Goal: Information Seeking & Learning: Find specific fact

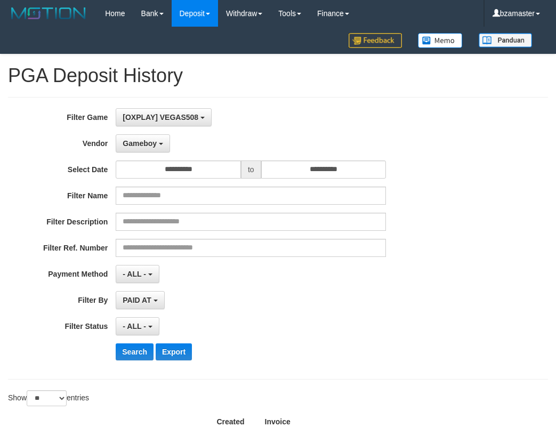
select select "**********"
select select "**"
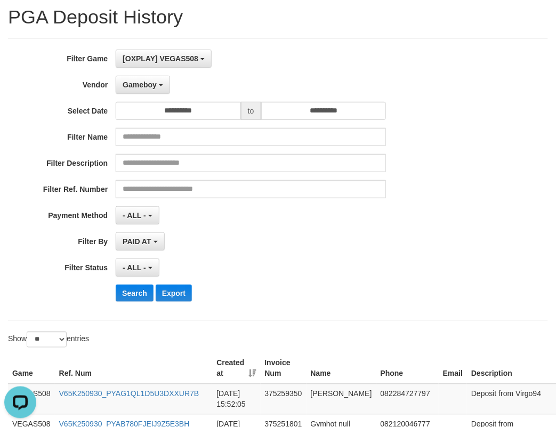
scroll to position [133, 0]
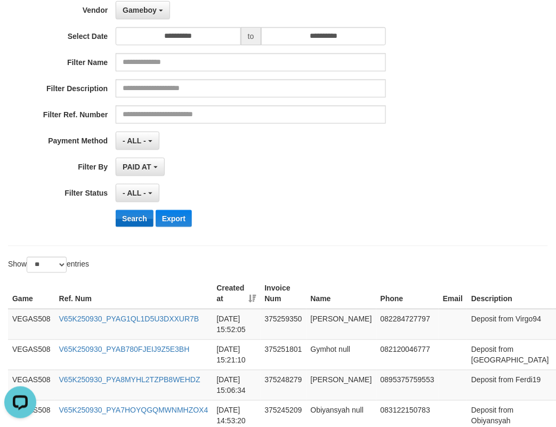
click at [137, 227] on button "Search" at bounding box center [135, 218] width 38 height 17
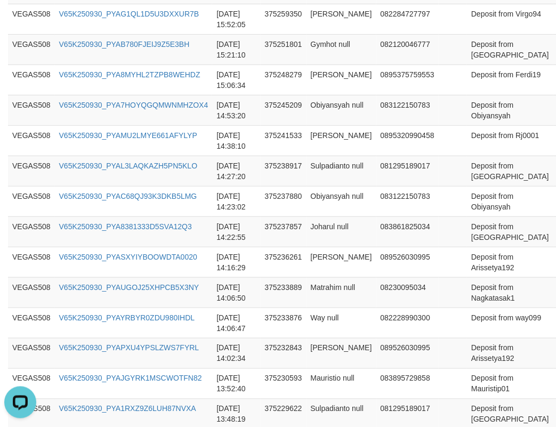
scroll to position [895, 0]
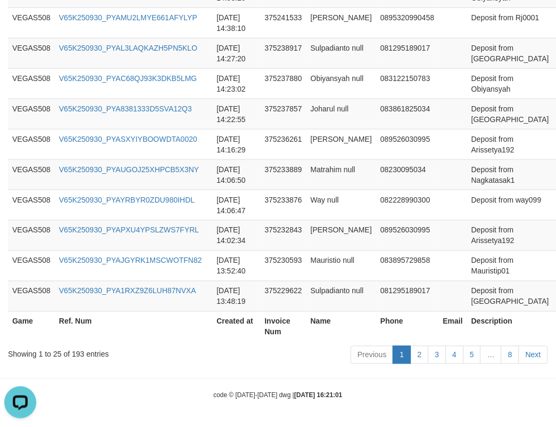
copy th "31,410,758"
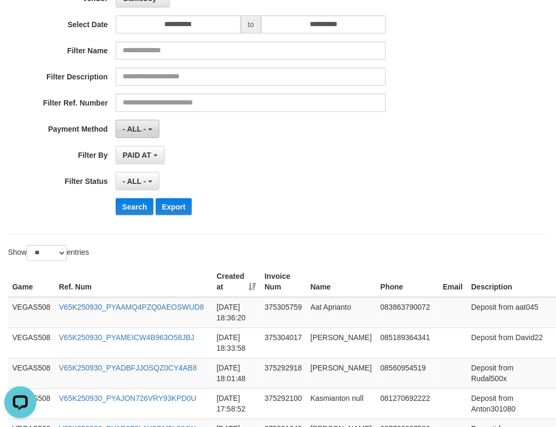
scroll to position [0, 0]
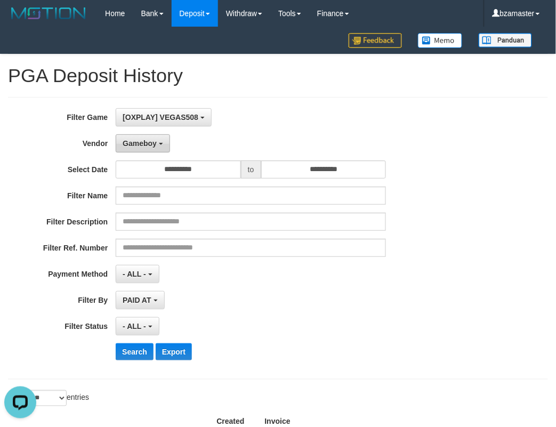
click at [150, 139] on button "Gameboy" at bounding box center [143, 143] width 54 height 18
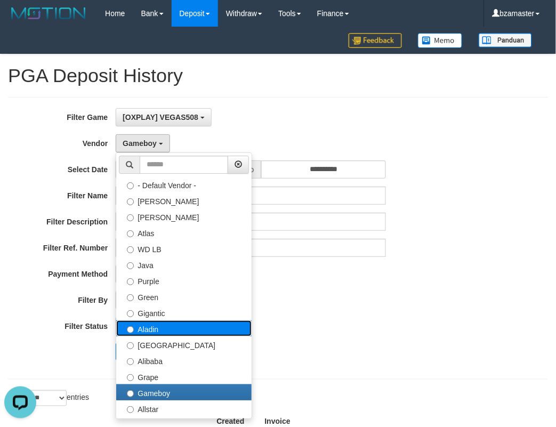
click at [164, 320] on label "Aladin" at bounding box center [183, 328] width 135 height 16
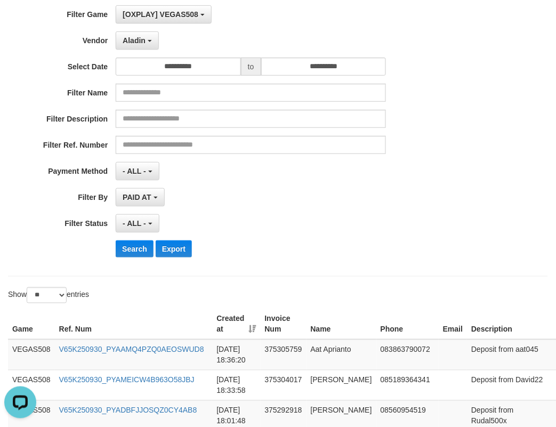
scroll to position [200, 0]
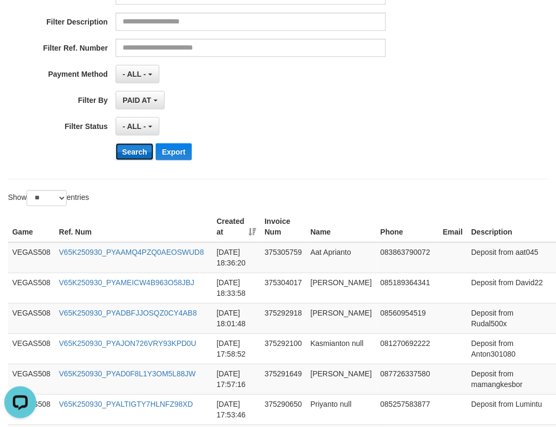
click at [140, 152] on button "Search" at bounding box center [135, 151] width 38 height 17
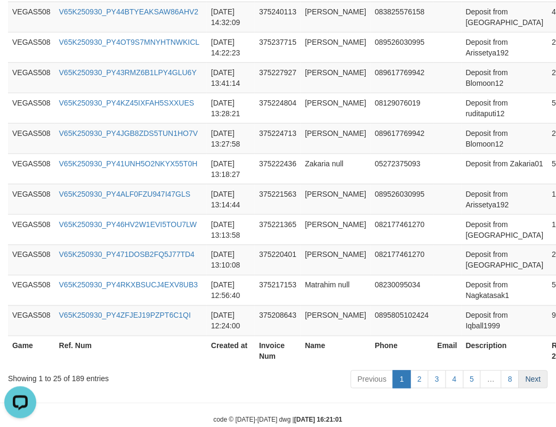
scroll to position [895, 0]
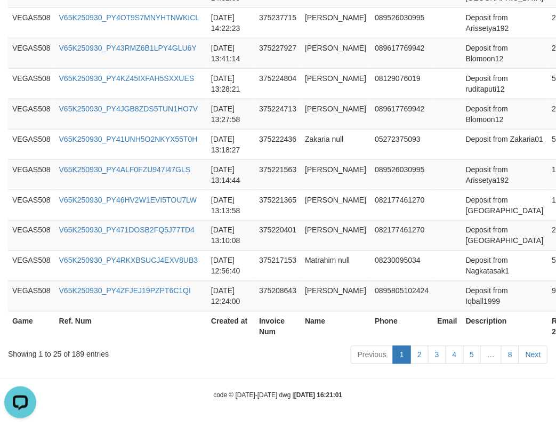
copy th "29,573,660"
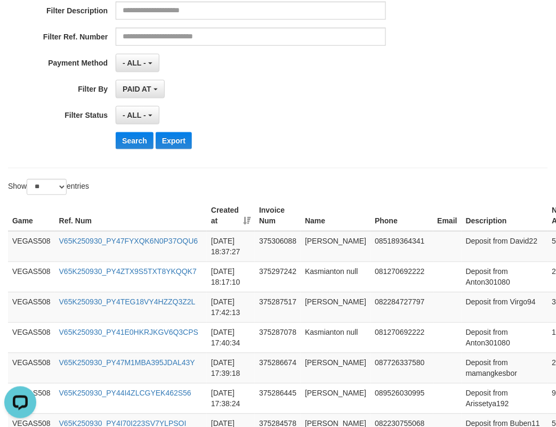
scroll to position [96, 0]
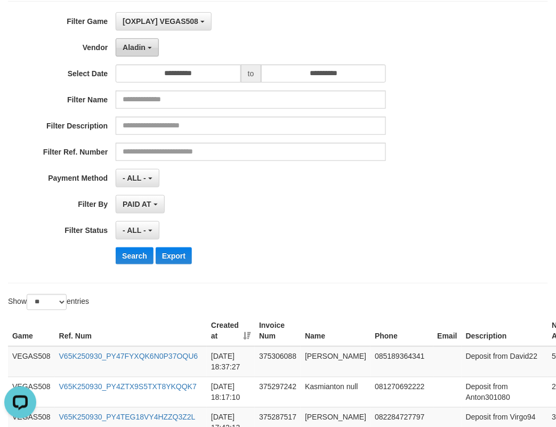
click at [147, 53] on button "Aladin" at bounding box center [137, 47] width 43 height 18
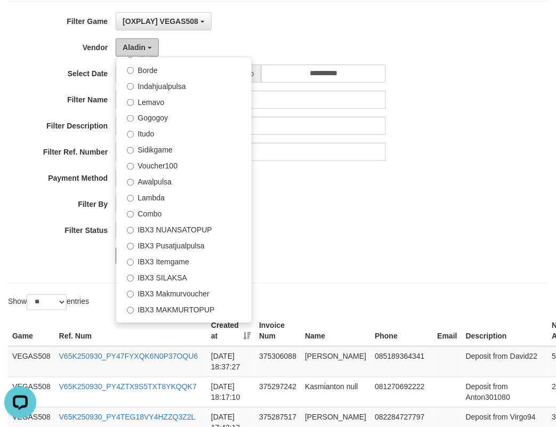
scroll to position [397, 0]
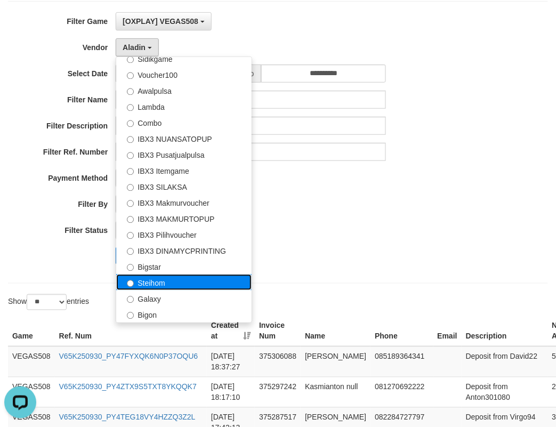
click at [152, 289] on label "Steihom" at bounding box center [183, 282] width 135 height 16
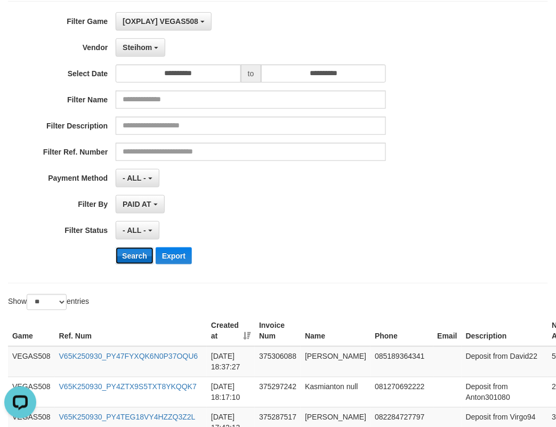
click at [131, 264] on button "Search" at bounding box center [135, 255] width 38 height 17
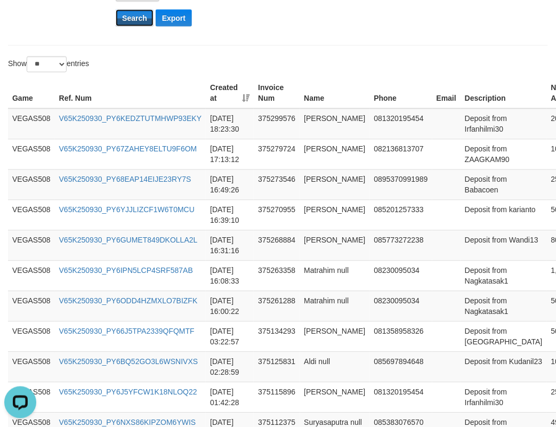
scroll to position [620, 0]
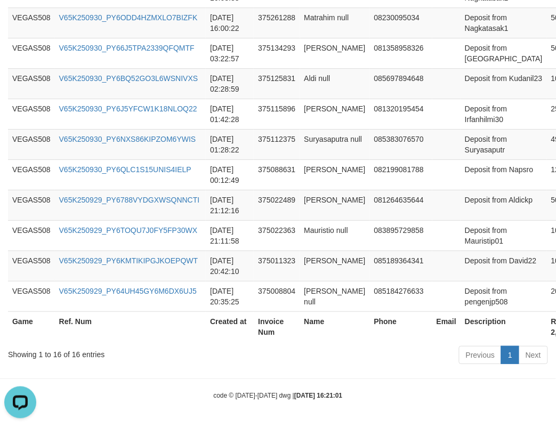
click at [547, 335] on th "Rp. 2,583,642" at bounding box center [568, 326] width 42 height 30
copy th "2,583,642"
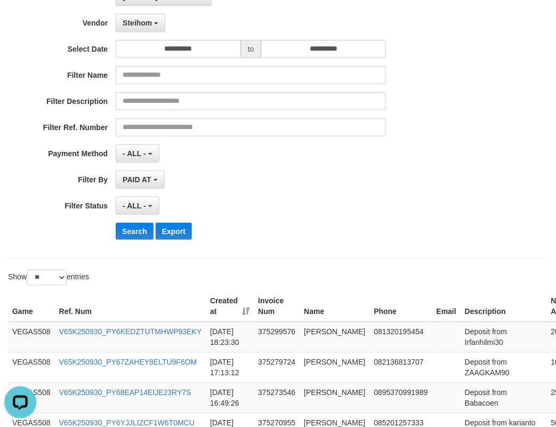
scroll to position [0, 0]
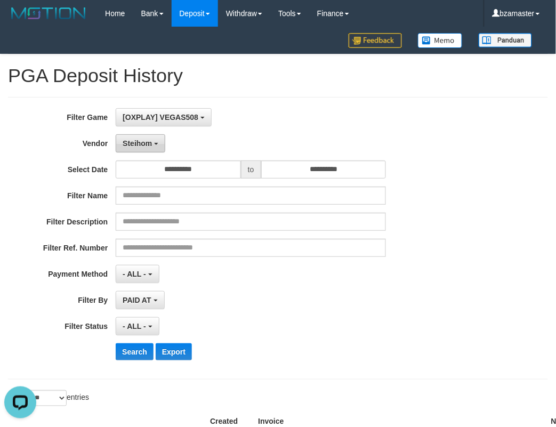
click at [121, 134] on button "Steihom" at bounding box center [141, 143] width 50 height 18
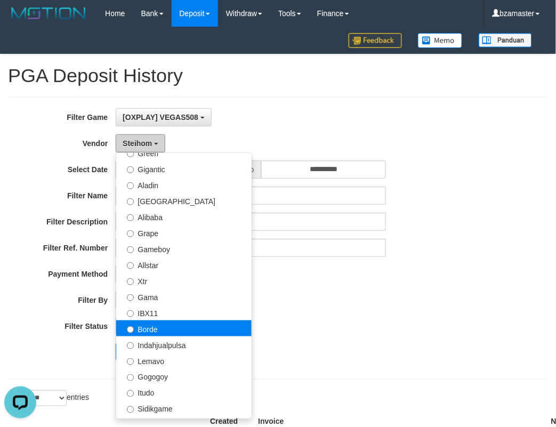
scroll to position [131, 0]
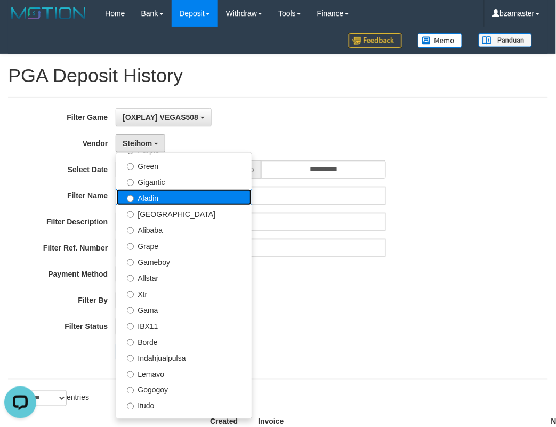
click at [158, 193] on label "Aladin" at bounding box center [183, 197] width 135 height 16
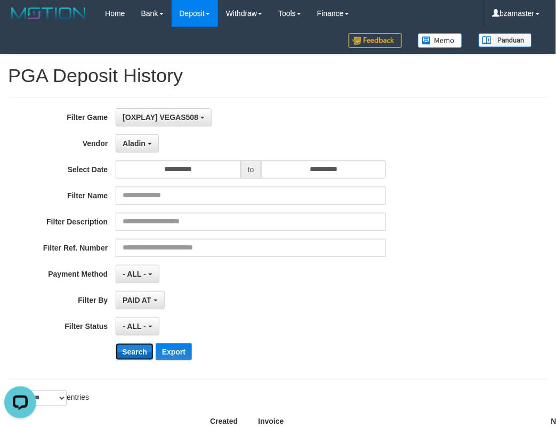
click at [127, 345] on button "Search" at bounding box center [135, 351] width 38 height 17
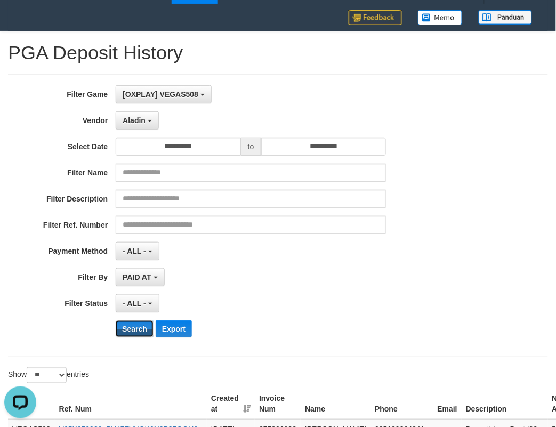
scroll to position [0, 0]
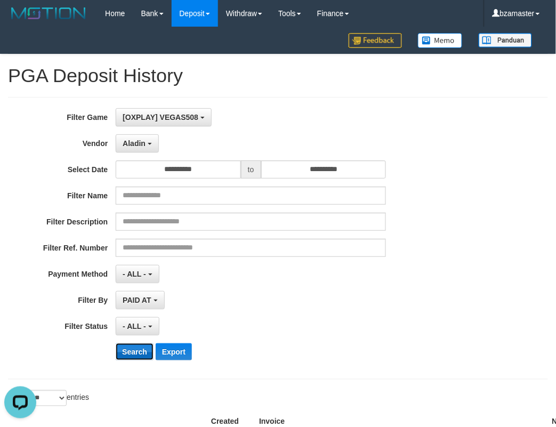
click at [139, 349] on button "Search" at bounding box center [135, 351] width 38 height 17
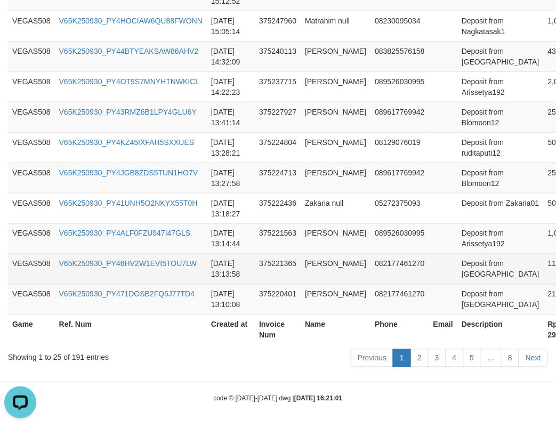
scroll to position [895, 0]
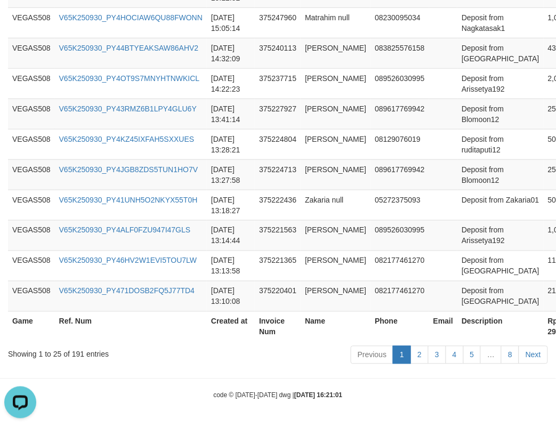
click at [543, 337] on th "Rp. 29,713,874" at bounding box center [566, 326] width 46 height 30
copy th "29,713,874"
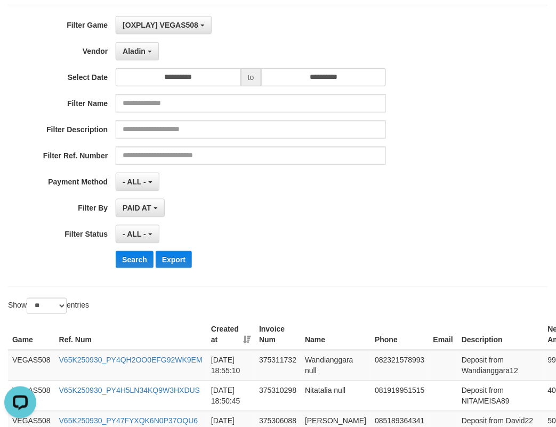
scroll to position [29, 0]
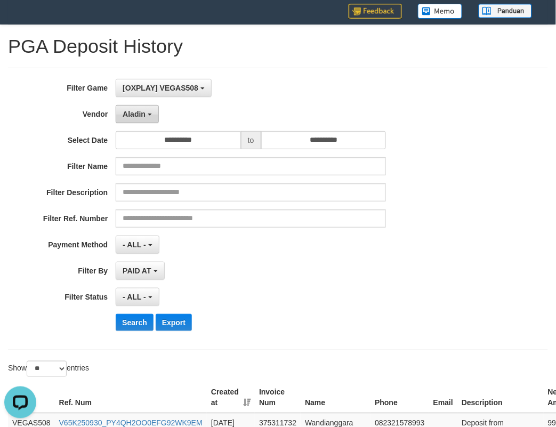
click at [150, 110] on button "Aladin" at bounding box center [137, 114] width 43 height 18
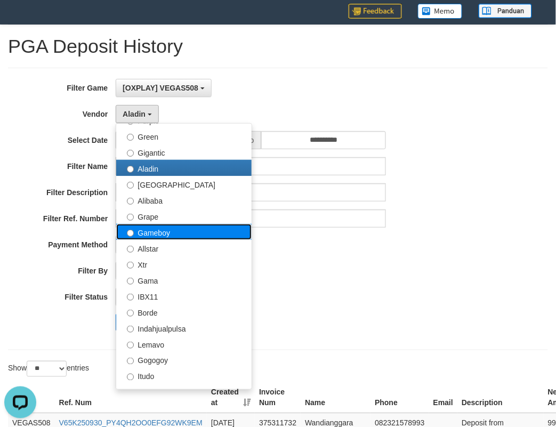
click at [173, 234] on label "Gameboy" at bounding box center [183, 232] width 135 height 16
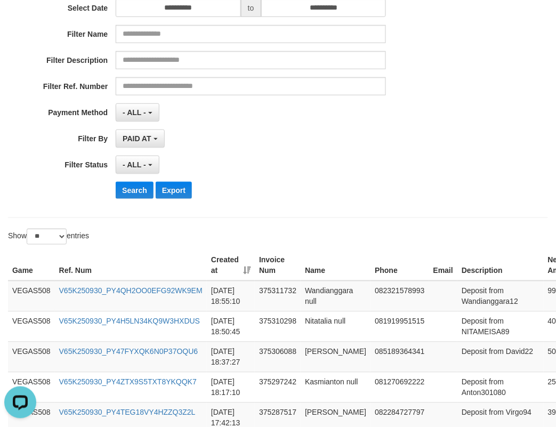
scroll to position [162, 0]
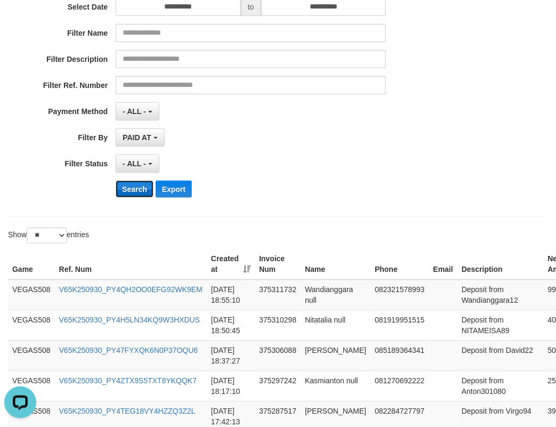
click at [136, 197] on button "Search" at bounding box center [135, 189] width 38 height 17
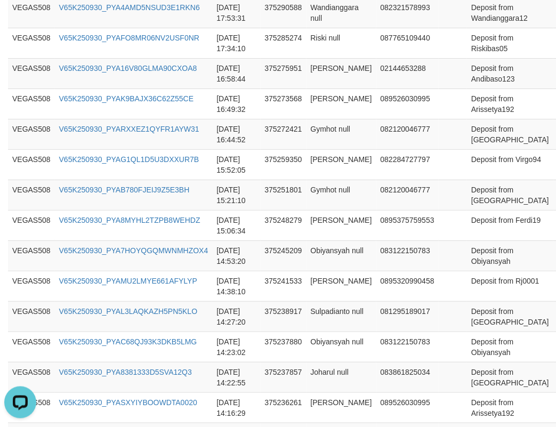
scroll to position [895, 0]
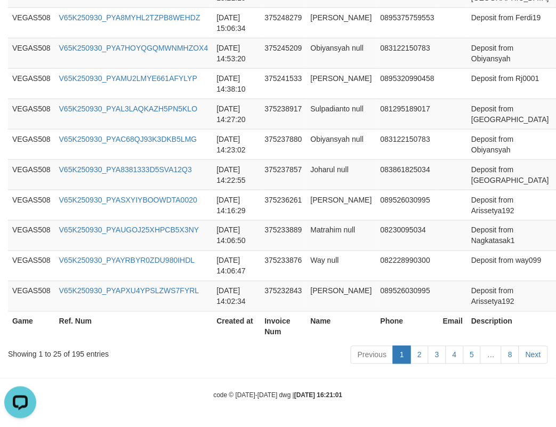
copy th "31,470,680"
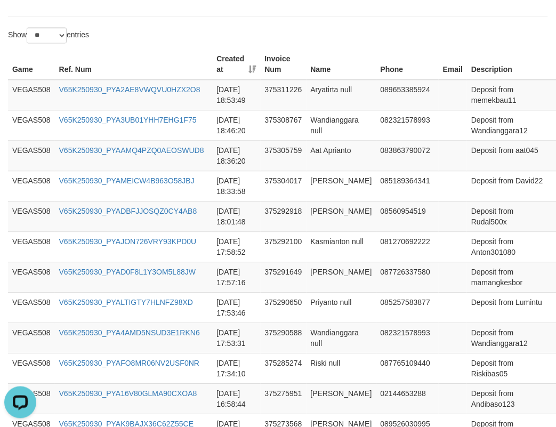
scroll to position [0, 0]
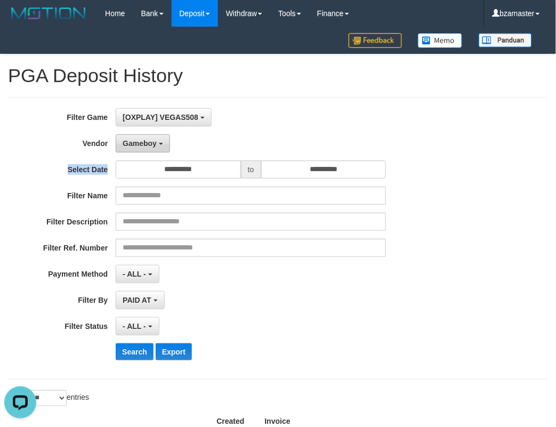
click at [135, 152] on div "**********" at bounding box center [231, 238] width 463 height 260
drag, startPoint x: 135, startPoint y: 152, endPoint x: 140, endPoint y: 158, distance: 7.6
click at [140, 158] on div "**********" at bounding box center [231, 238] width 463 height 260
click at [145, 148] on button "Gameboy" at bounding box center [143, 143] width 54 height 18
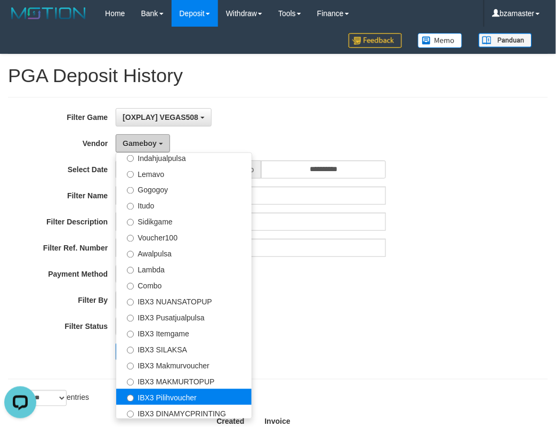
scroll to position [397, 0]
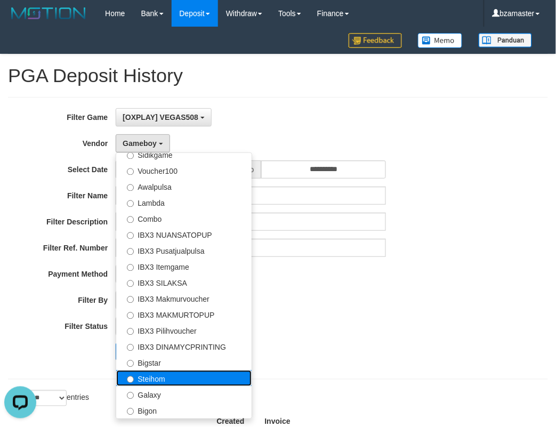
click at [178, 381] on label "Steihom" at bounding box center [183, 378] width 135 height 16
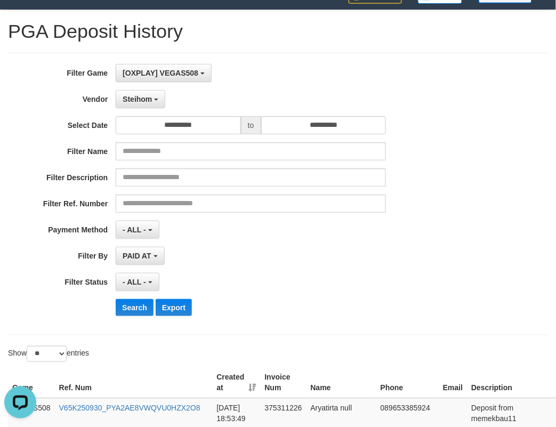
scroll to position [67, 0]
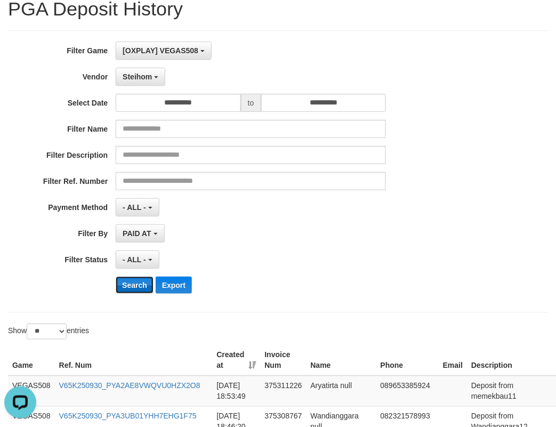
click at [136, 285] on button "Search" at bounding box center [135, 284] width 38 height 17
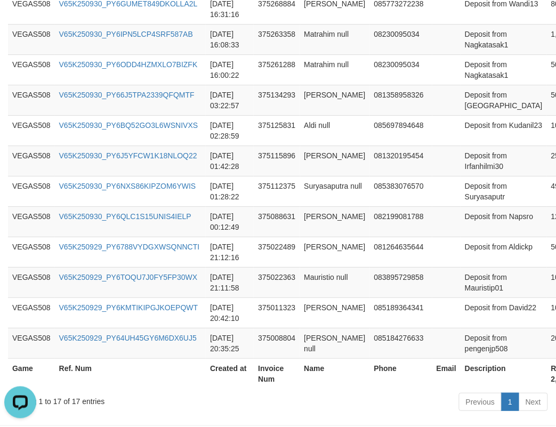
scroll to position [650, 0]
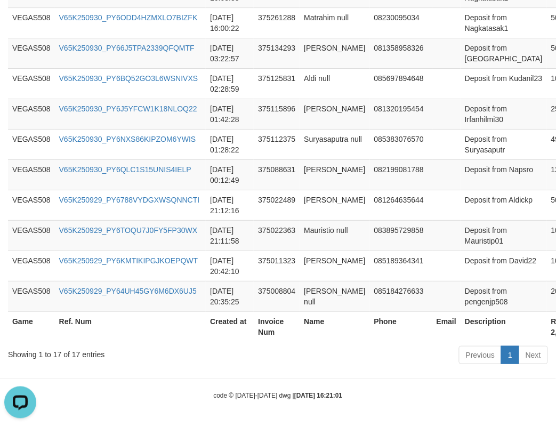
click at [547, 336] on th "Rp. 2,682,913" at bounding box center [568, 326] width 42 height 30
copy th "2,682,913"
click at [547, 336] on th "Rp. 2,682,913" at bounding box center [568, 326] width 42 height 30
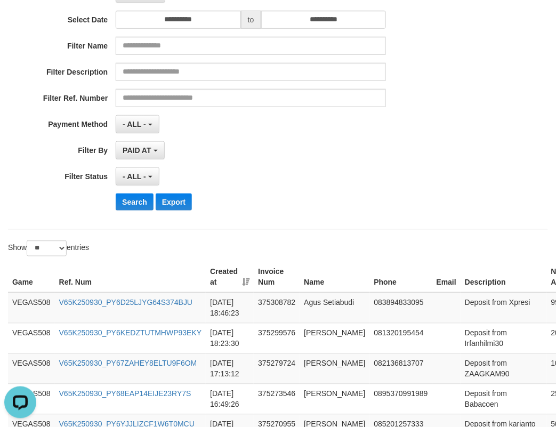
scroll to position [0, 0]
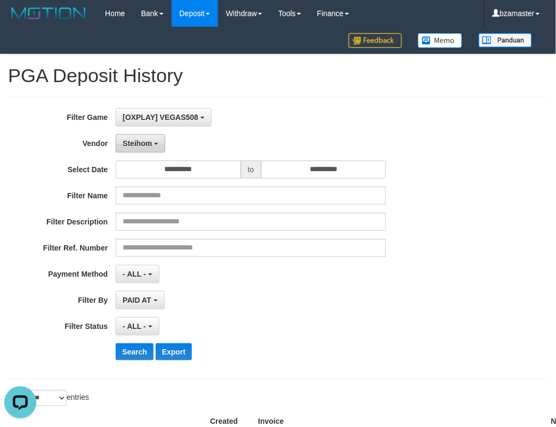
click at [153, 142] on button "Steihom" at bounding box center [141, 143] width 50 height 18
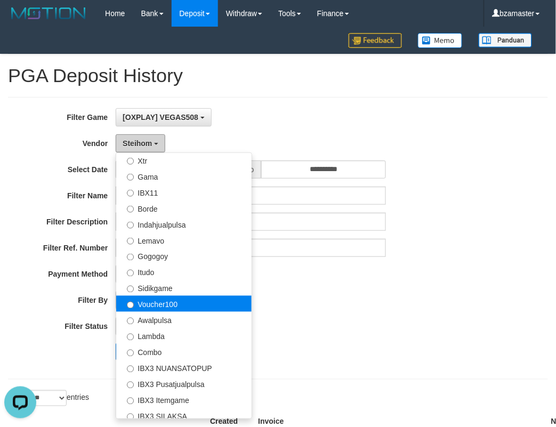
scroll to position [198, 0]
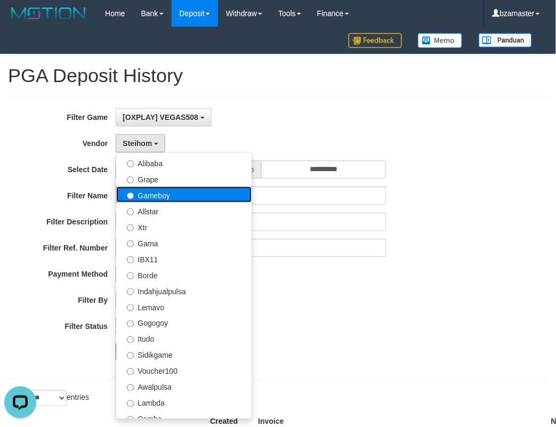
click at [171, 198] on label "Gameboy" at bounding box center [183, 194] width 135 height 16
select select "**********"
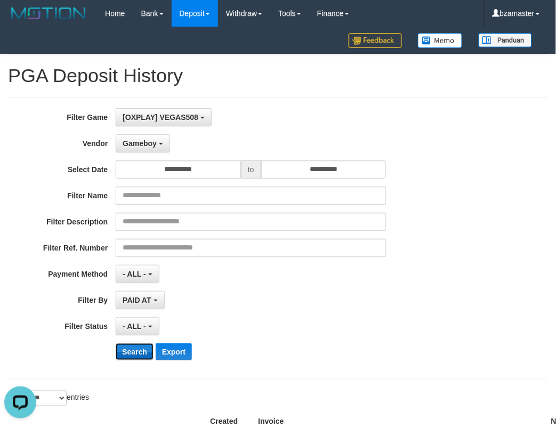
click at [131, 360] on button "Search" at bounding box center [135, 351] width 38 height 17
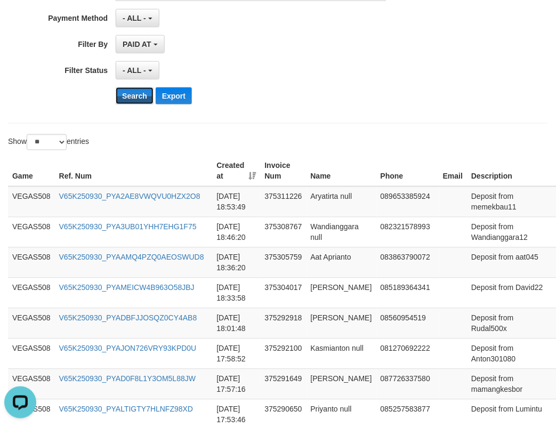
scroll to position [266, 0]
